Goal: Information Seeking & Learning: Learn about a topic

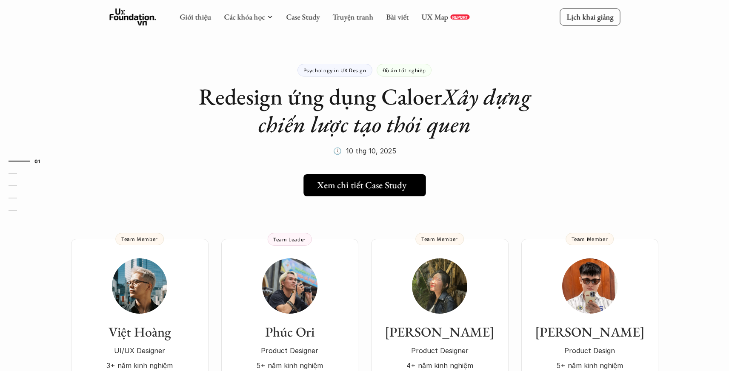
click at [391, 182] on h5 "Xem chi tiết Case Study" at bounding box center [361, 185] width 89 height 11
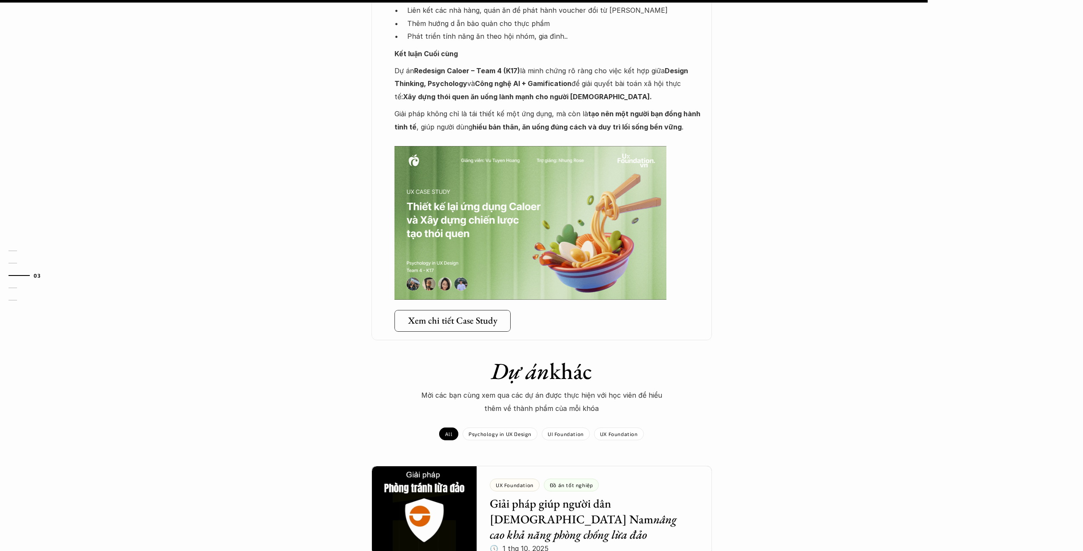
scroll to position [1565, 0]
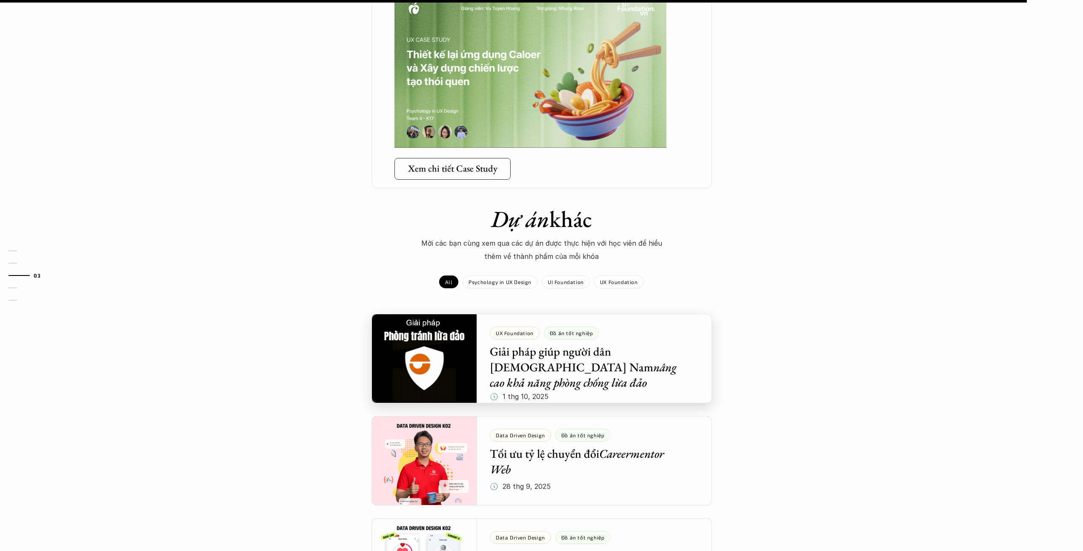
click at [568, 322] on div at bounding box center [541, 358] width 340 height 89
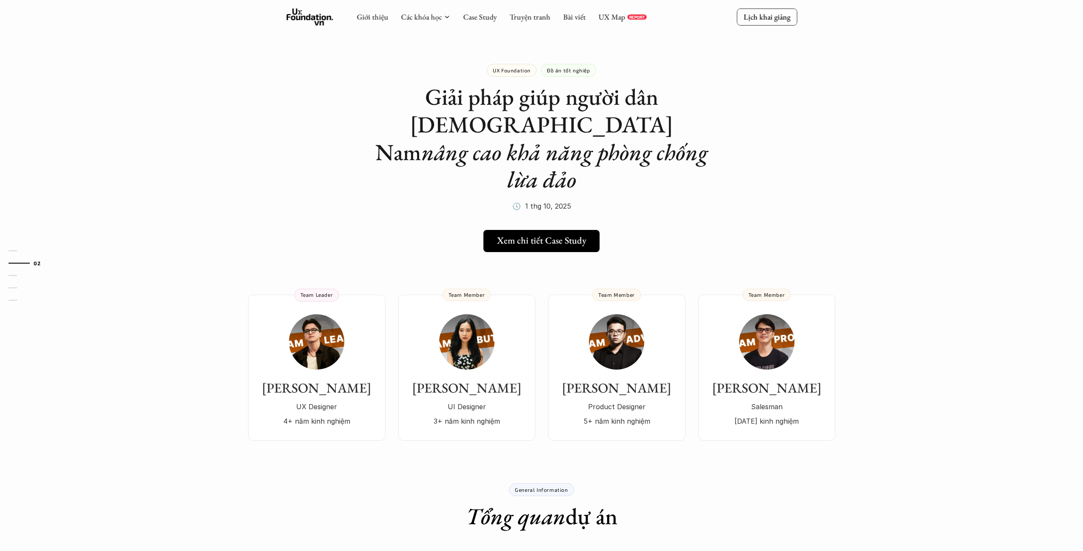
click at [563, 71] on p "Đồ án tốt nghiệp" at bounding box center [568, 70] width 43 height 6
click at [477, 16] on link "Case Study" at bounding box center [480, 17] width 34 height 10
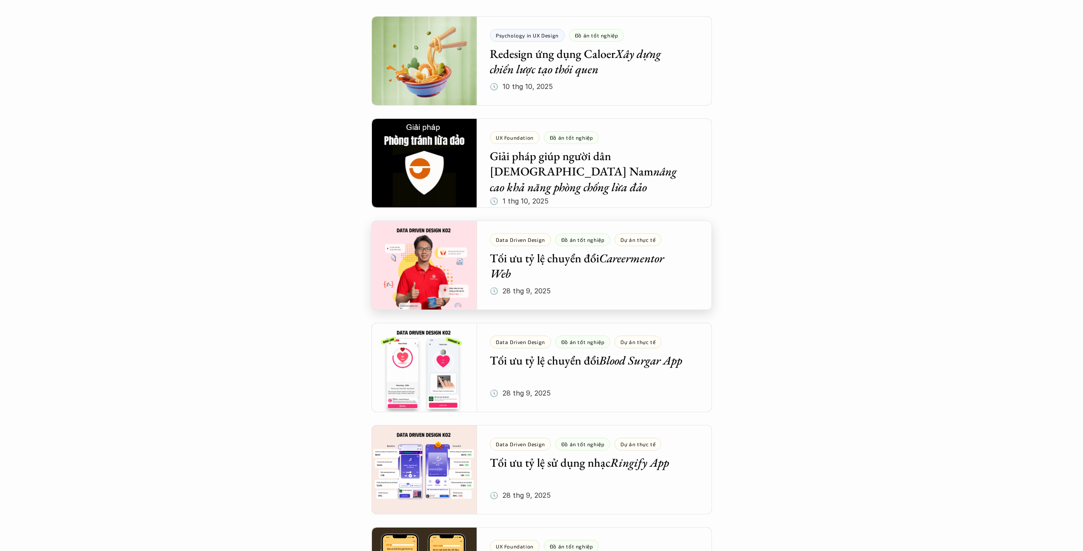
scroll to position [302, 0]
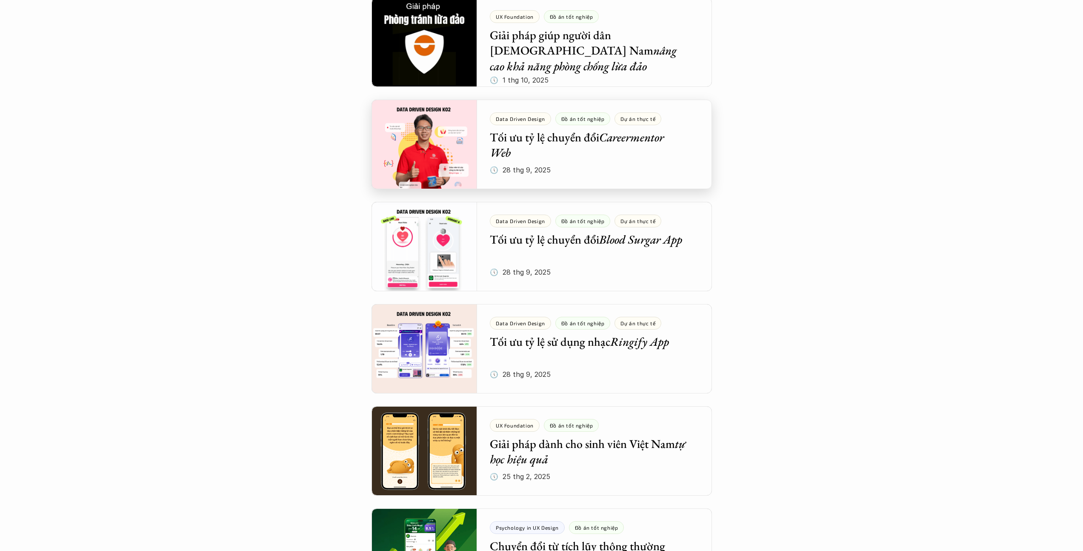
click at [596, 156] on div at bounding box center [541, 144] width 340 height 89
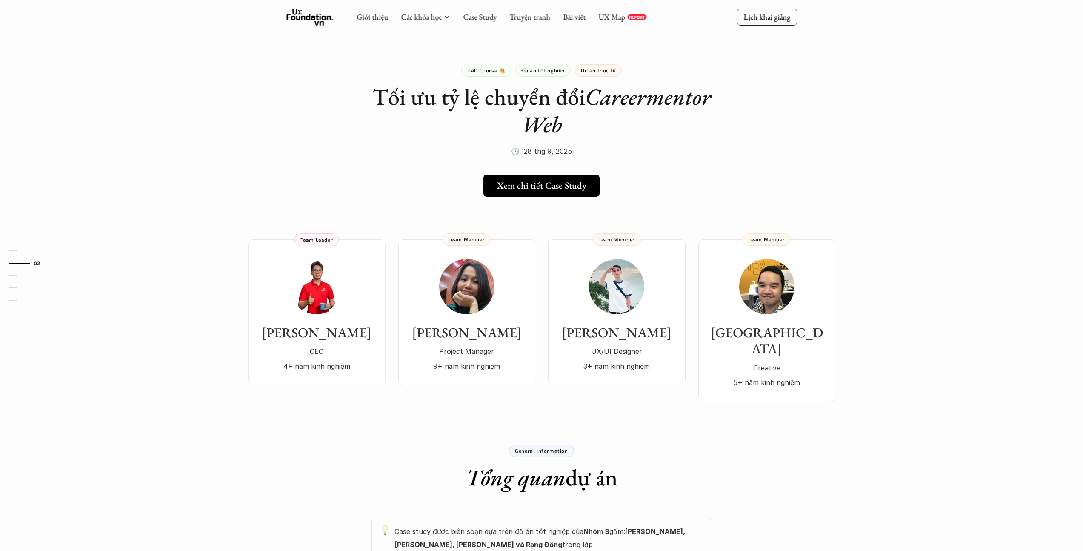
click at [379, 371] on div "General Information Tổng quan dự án" at bounding box center [541, 467] width 511 height 47
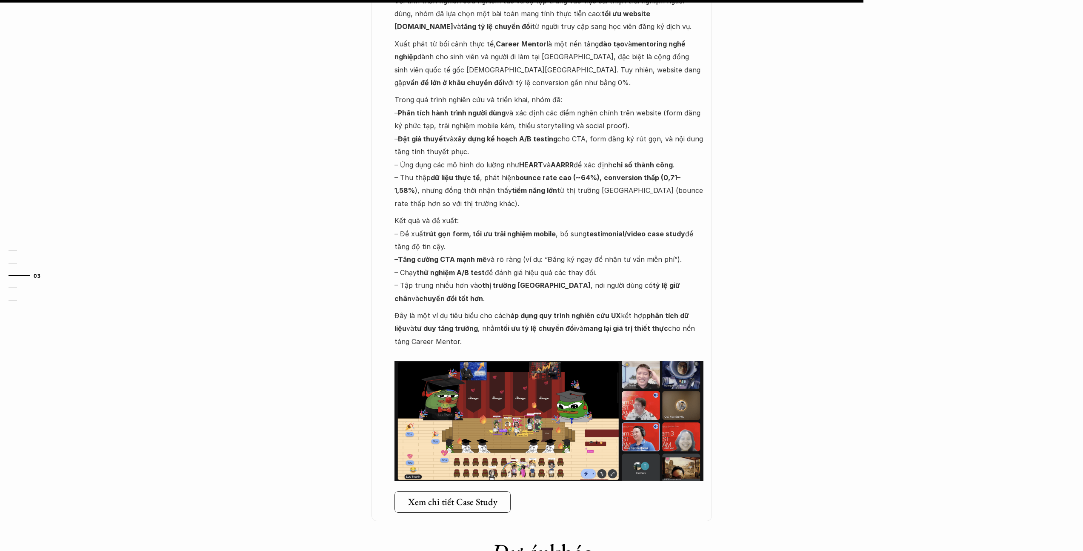
scroll to position [807, 0]
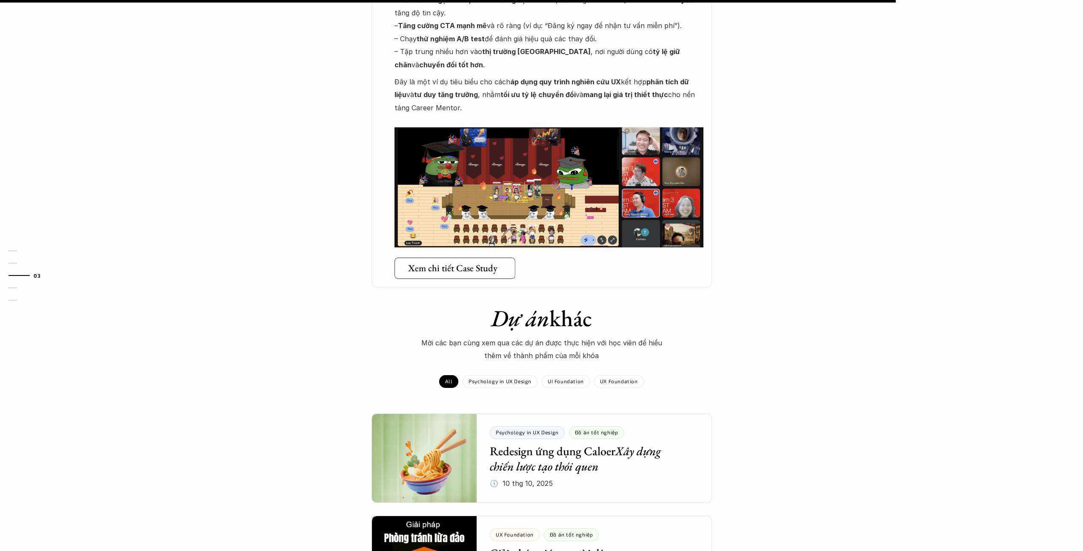
click at [464, 257] on link "Xem chi tiết Case Study" at bounding box center [454, 267] width 121 height 21
